Goal: Find contact information: Find contact information

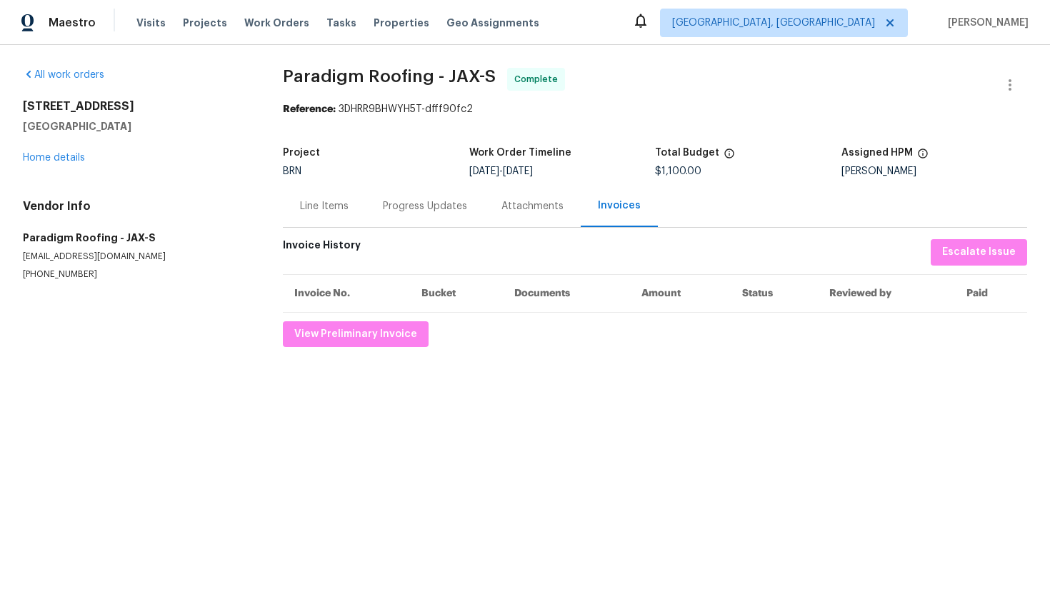
click at [356, 208] on div "Line Items" at bounding box center [324, 206] width 83 height 42
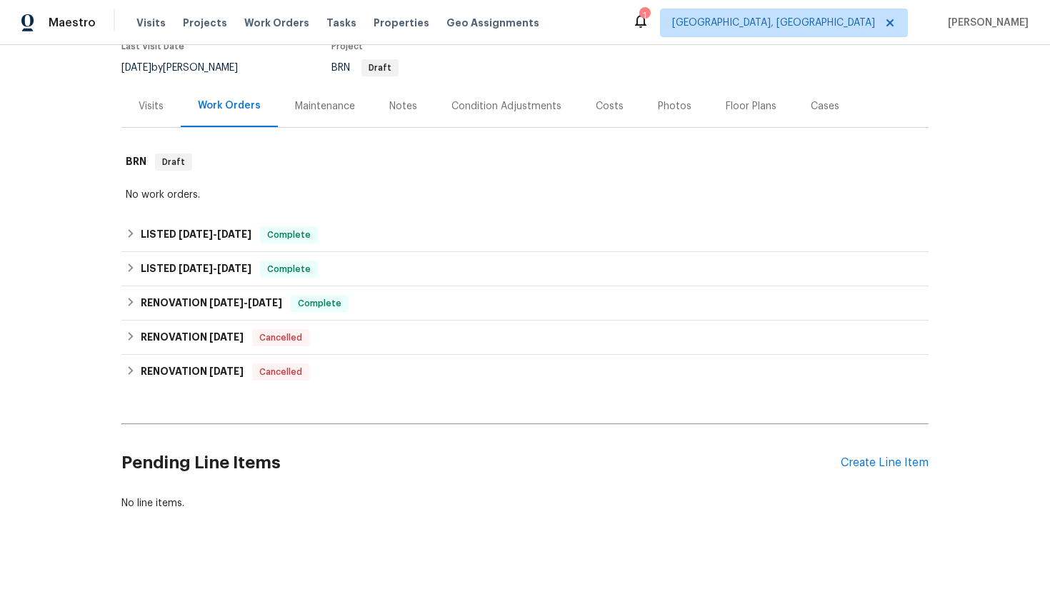
scroll to position [145, 0]
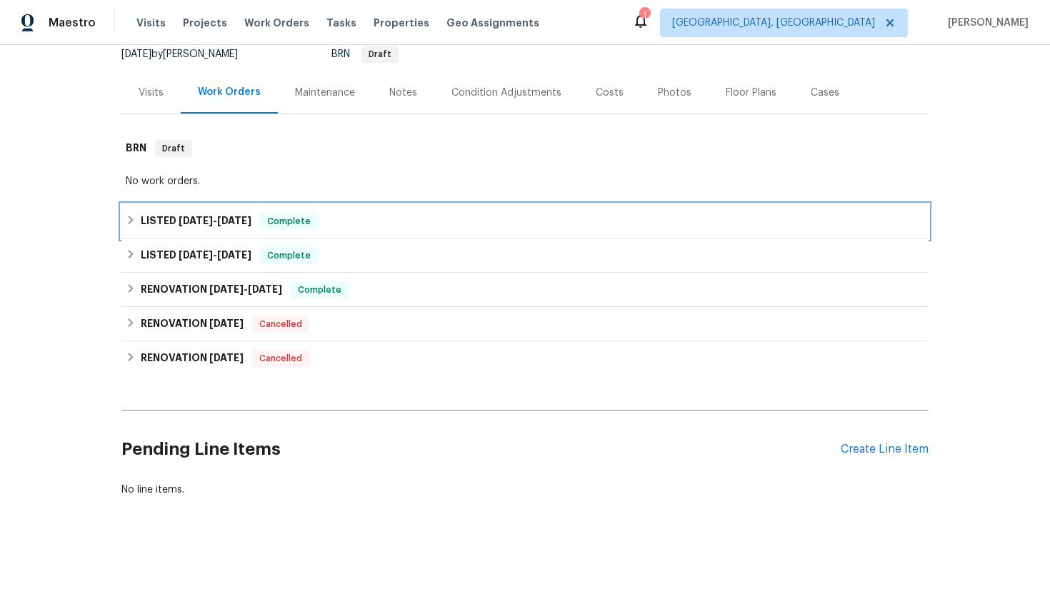
click at [204, 221] on span "9/2/25" at bounding box center [196, 221] width 34 height 10
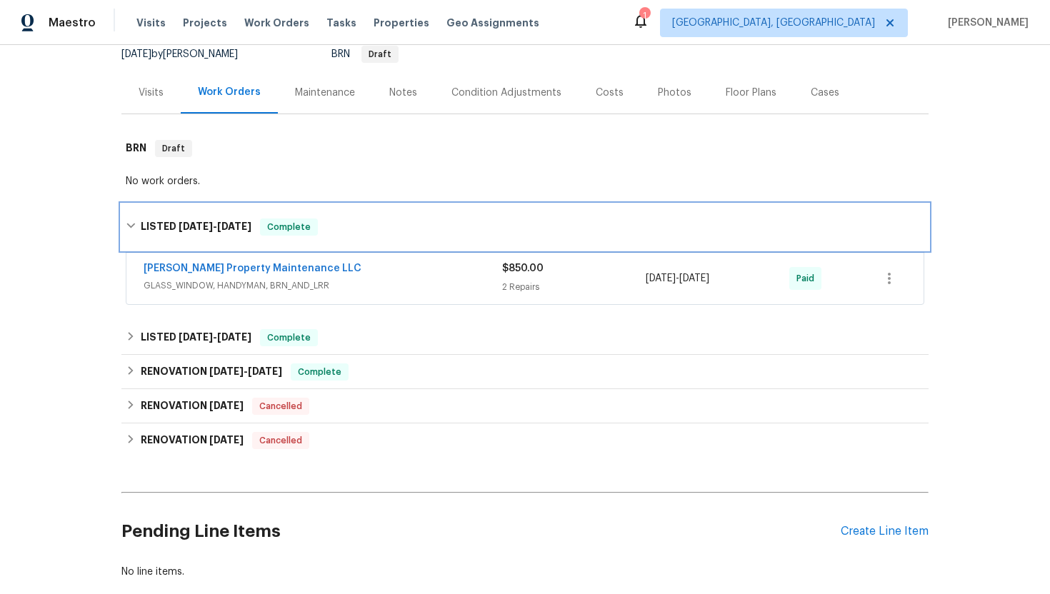
click at [204, 221] on span "9/2/25" at bounding box center [196, 226] width 34 height 10
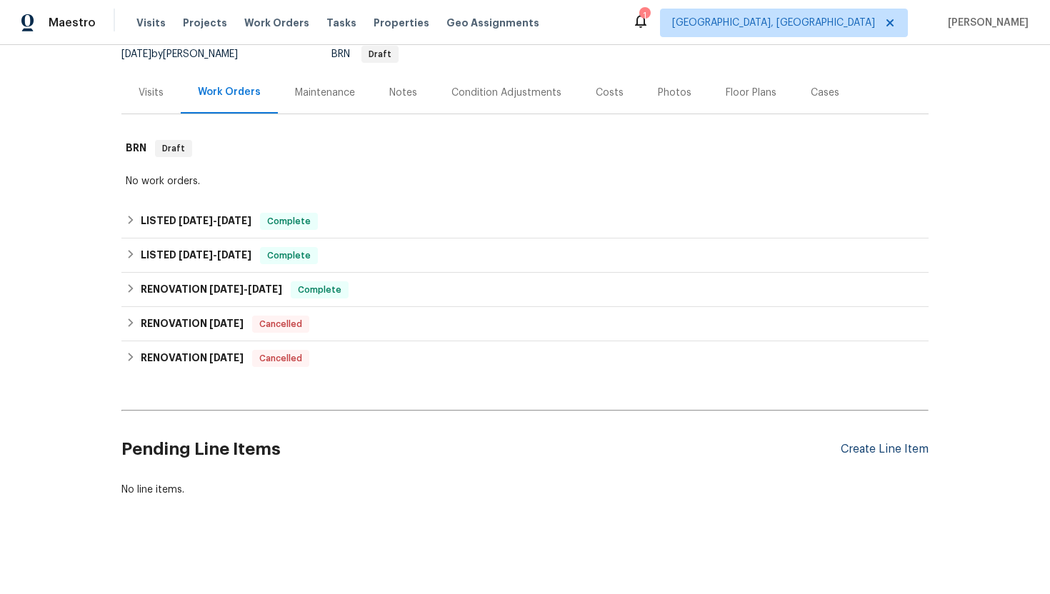
click at [878, 451] on div "Create Line Item" at bounding box center [884, 450] width 88 height 14
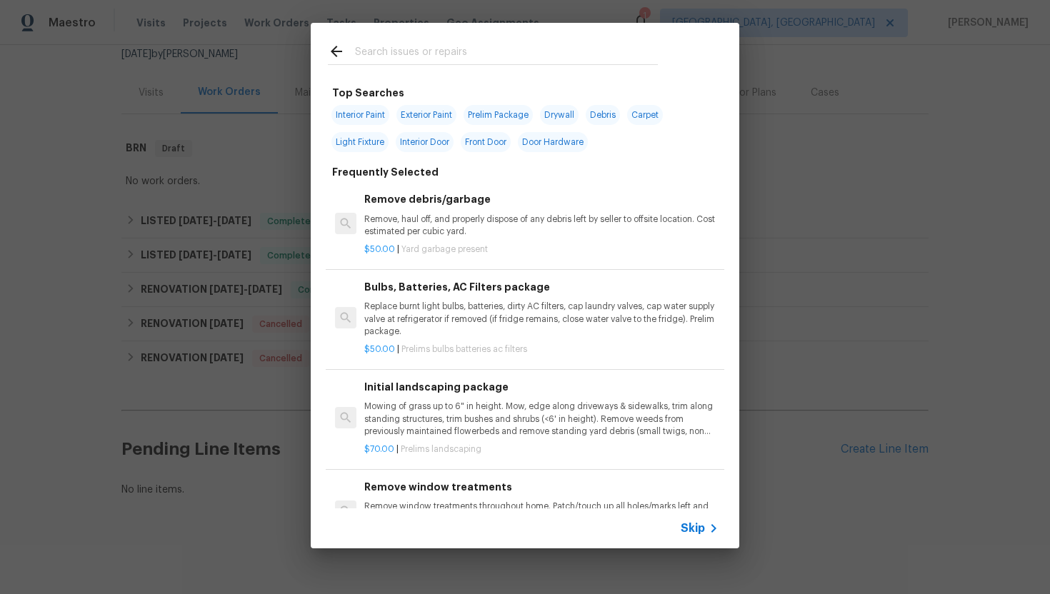
click at [693, 528] on span "Skip" at bounding box center [693, 528] width 24 height 14
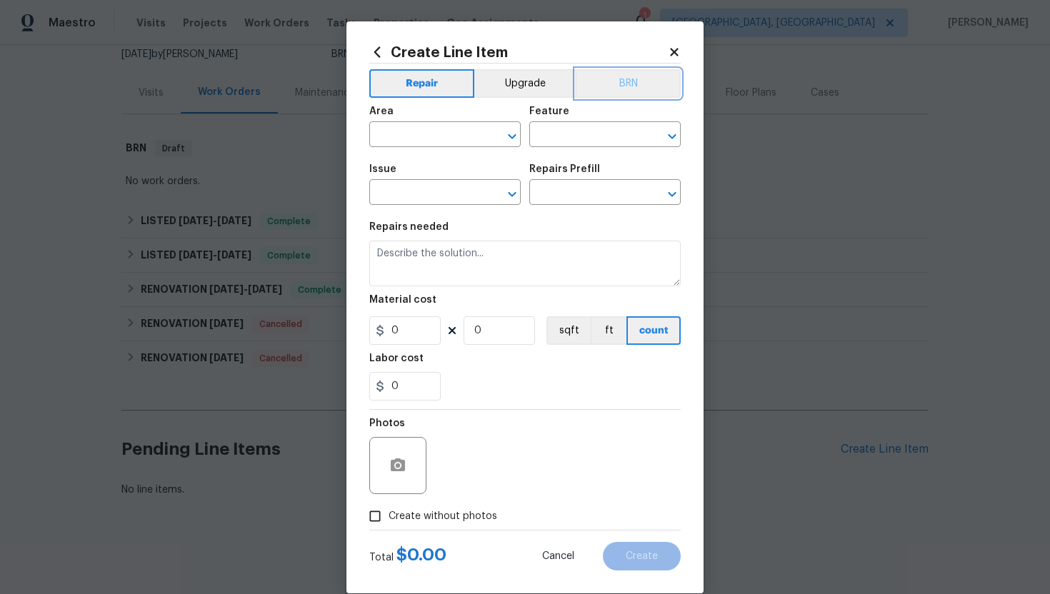
click at [588, 89] on button "BRN" at bounding box center [628, 83] width 105 height 29
click at [460, 123] on div "Area" at bounding box center [444, 115] width 151 height 19
click at [449, 139] on input "text" at bounding box center [424, 136] width 111 height 22
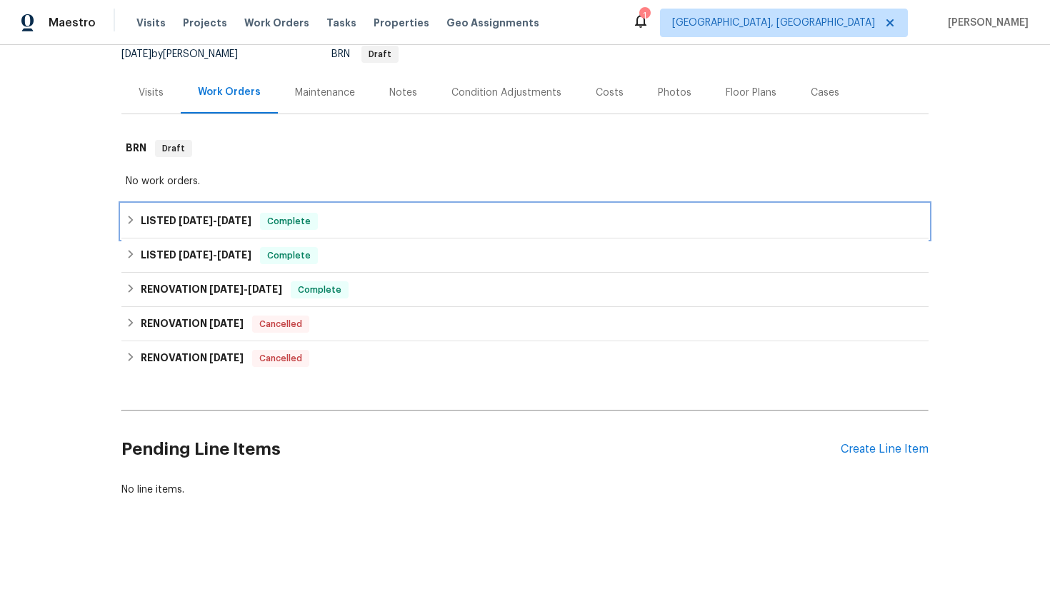
click at [251, 212] on div "LISTED 9/2/25 - 9/19/25 Complete" at bounding box center [524, 221] width 807 height 34
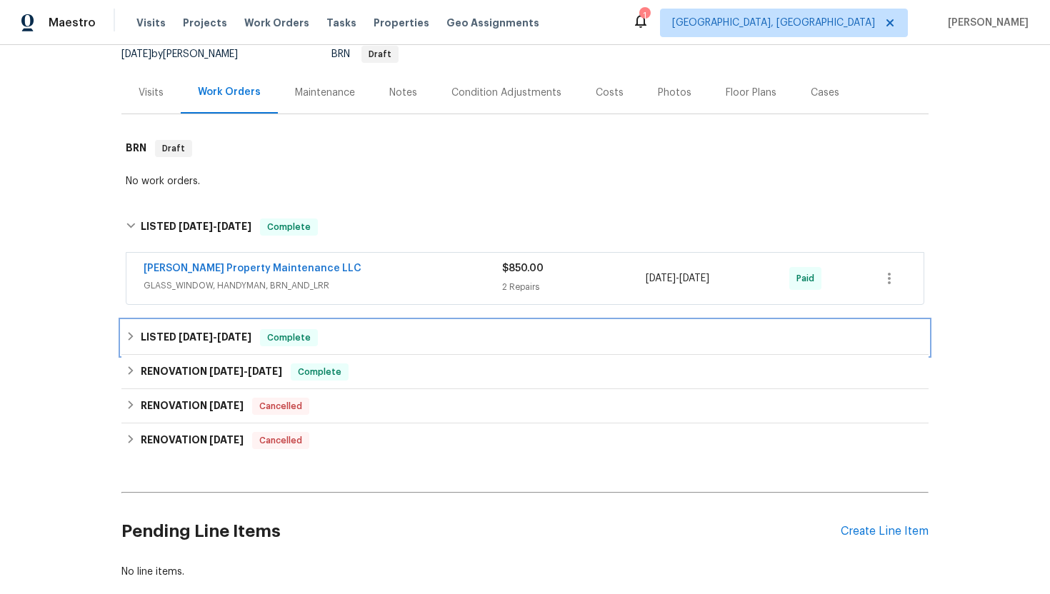
click at [207, 336] on span "8/15/25" at bounding box center [196, 337] width 34 height 10
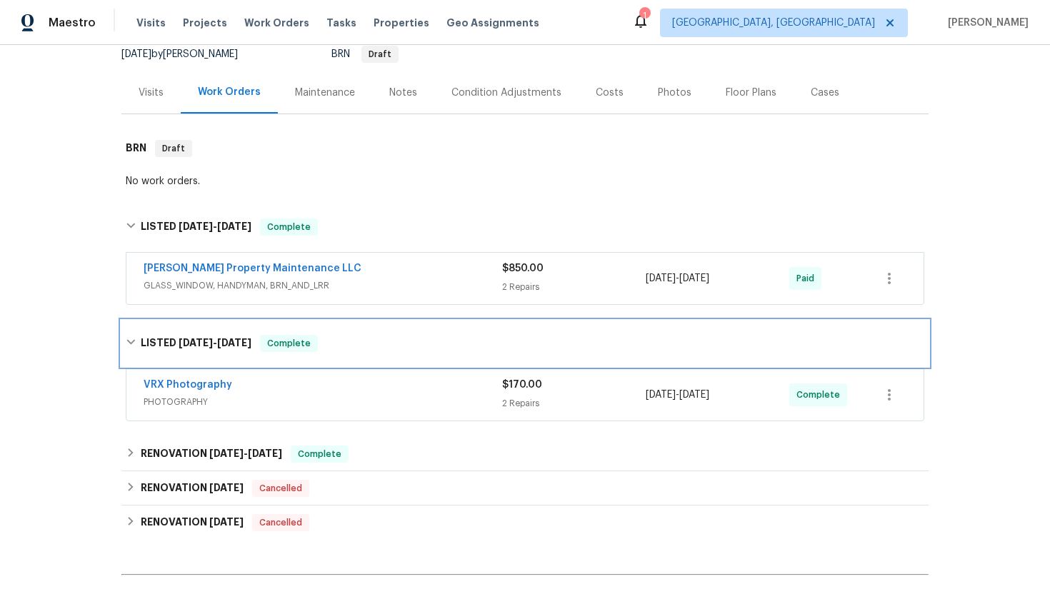
click at [204, 353] on div "LISTED 8/15/25 - 8/16/25 Complete" at bounding box center [524, 344] width 807 height 46
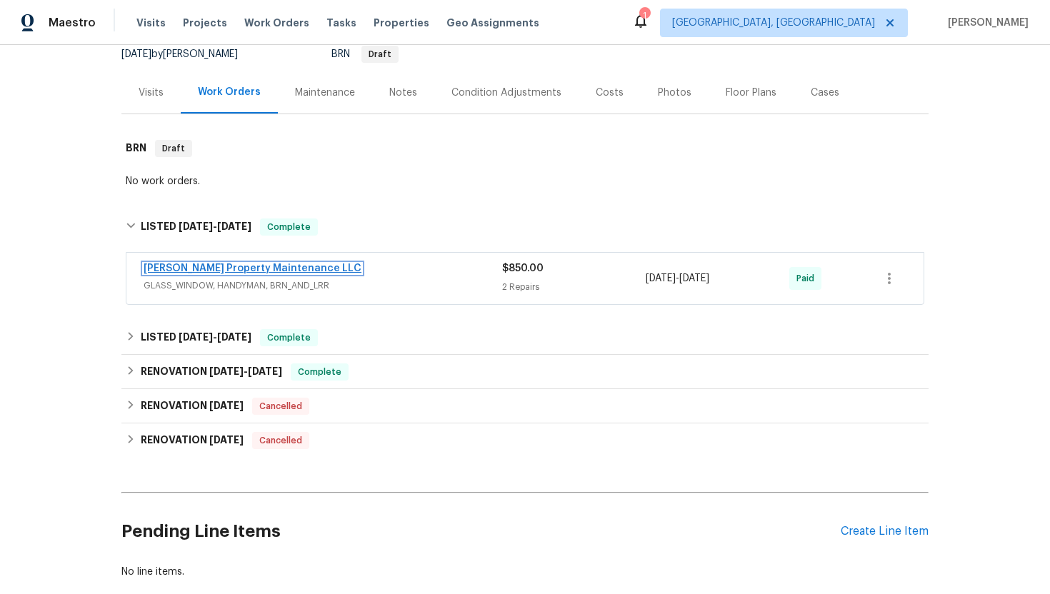
click at [227, 268] on link "Glen Property Maintenance LLC" at bounding box center [253, 268] width 218 height 10
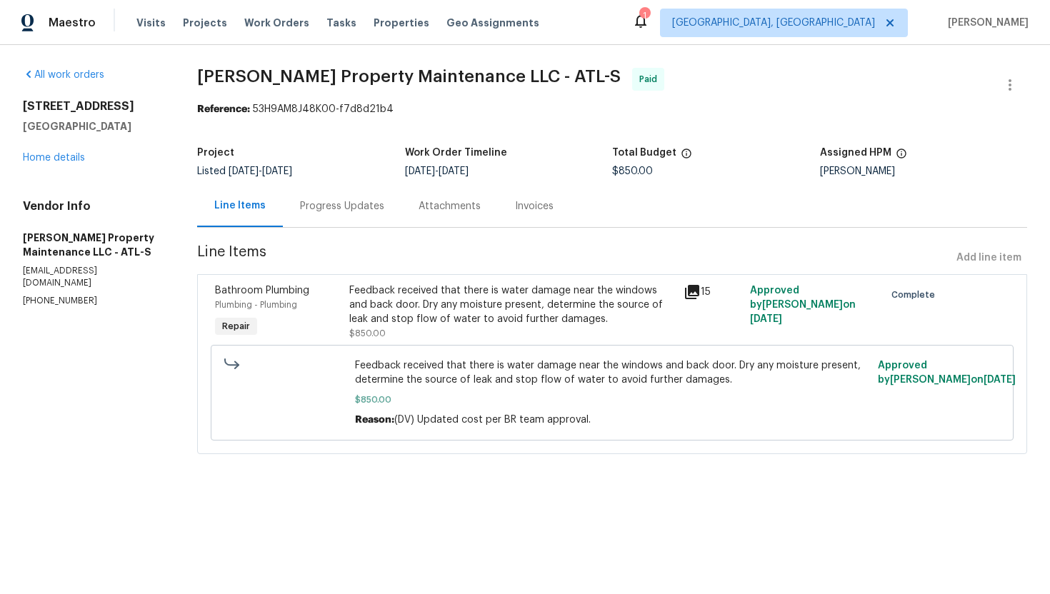
click at [373, 221] on div "Progress Updates" at bounding box center [342, 206] width 119 height 42
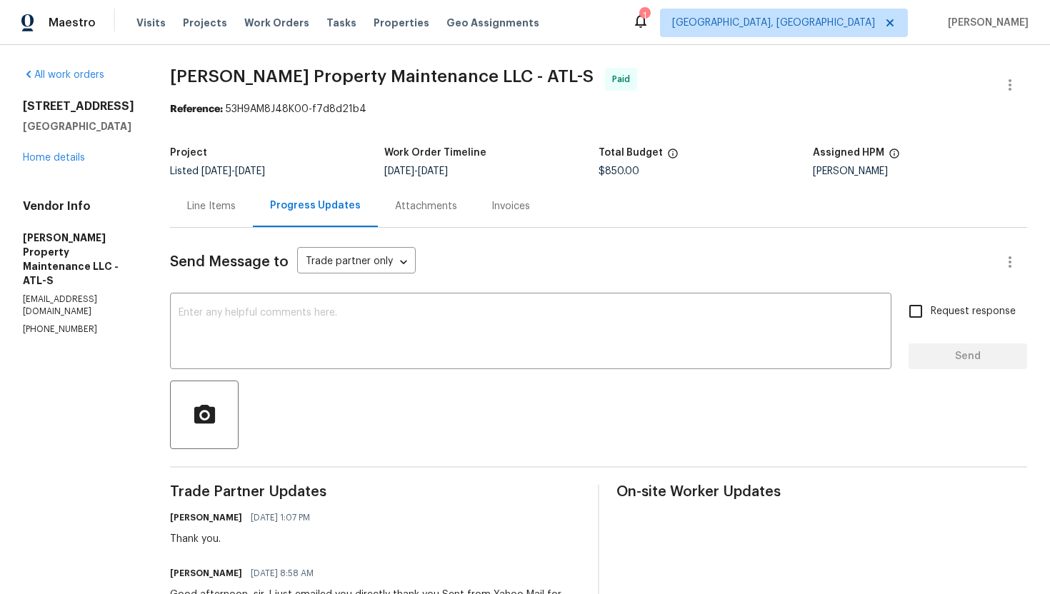
click at [67, 323] on p "(770) 235-8482" at bounding box center [79, 329] width 113 height 12
copy p "(770) 235-8482"
